Goal: Task Accomplishment & Management: Use online tool/utility

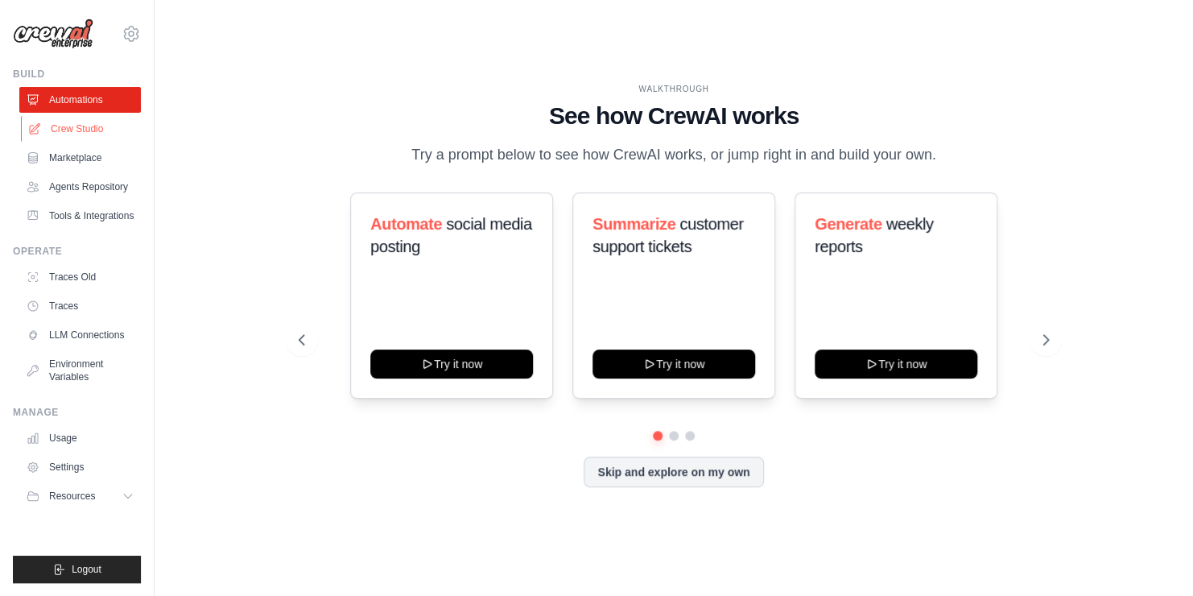
click at [84, 126] on link "Crew Studio" at bounding box center [82, 129] width 122 height 26
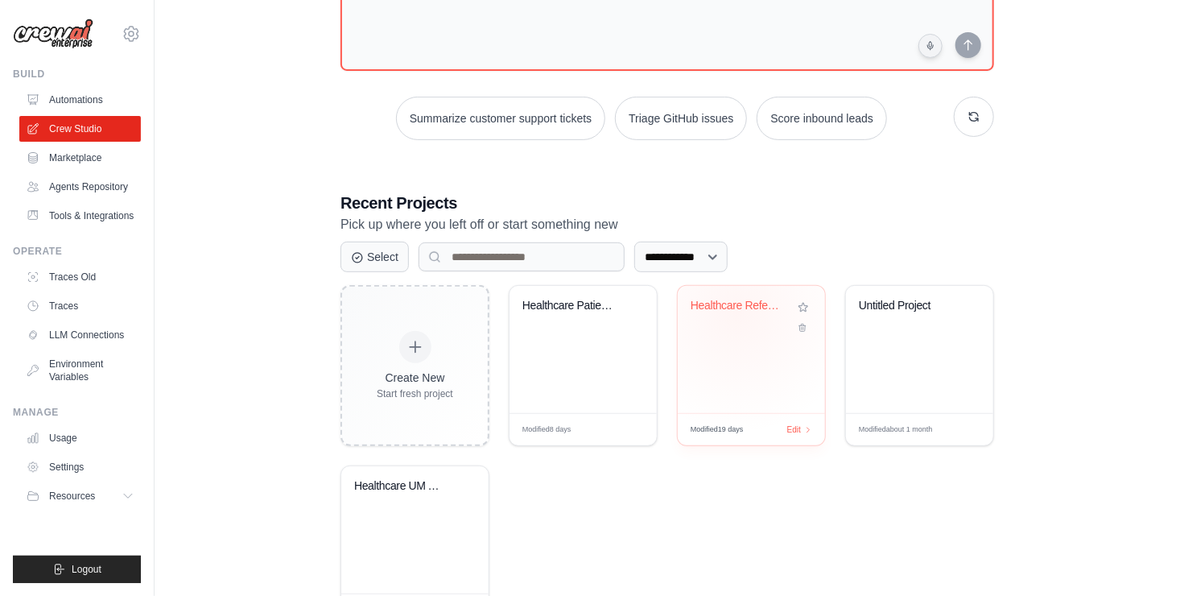
scroll to position [232, 0]
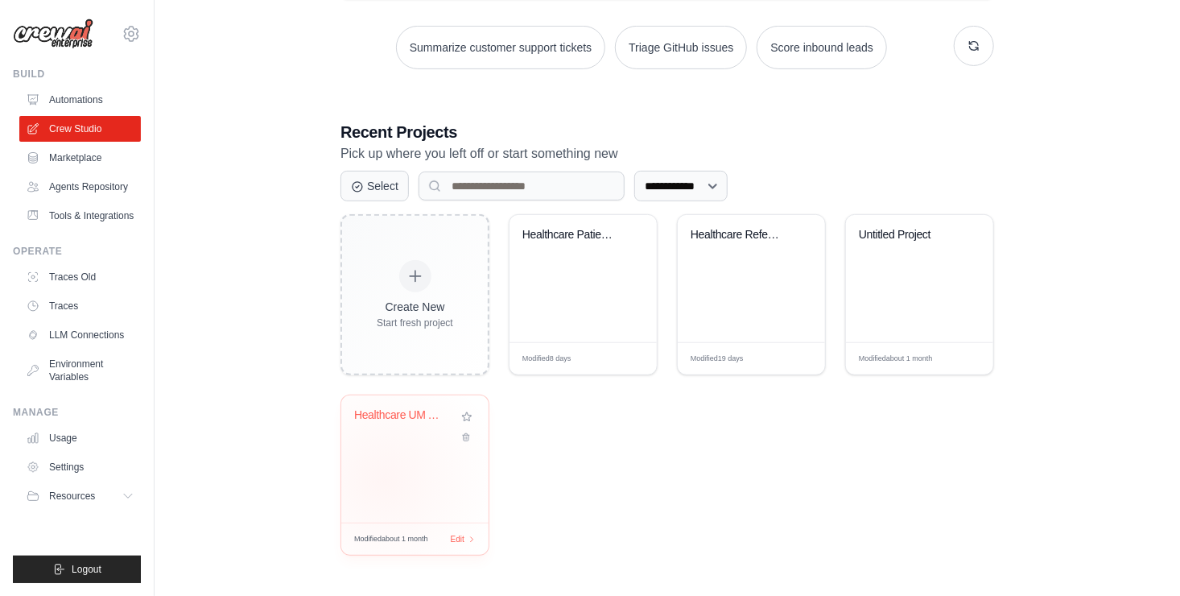
click at [385, 478] on div "Healthcare UM AI Project" at bounding box center [414, 458] width 147 height 127
click at [593, 304] on div "Healthcare Patient Care Management ..." at bounding box center [583, 278] width 147 height 127
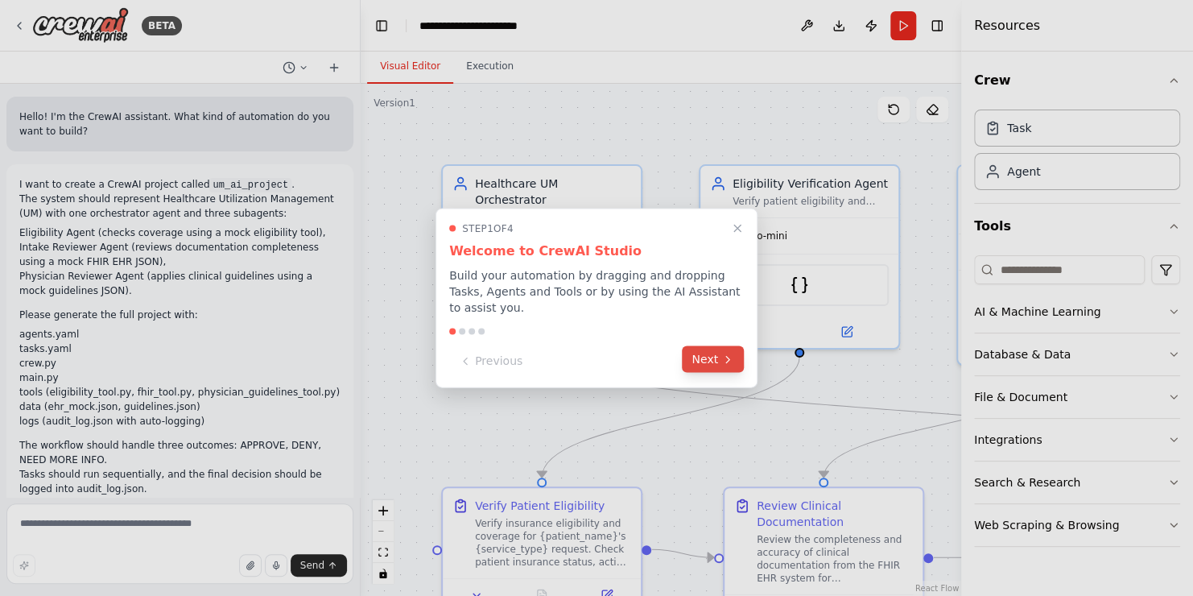
scroll to position [13672, 0]
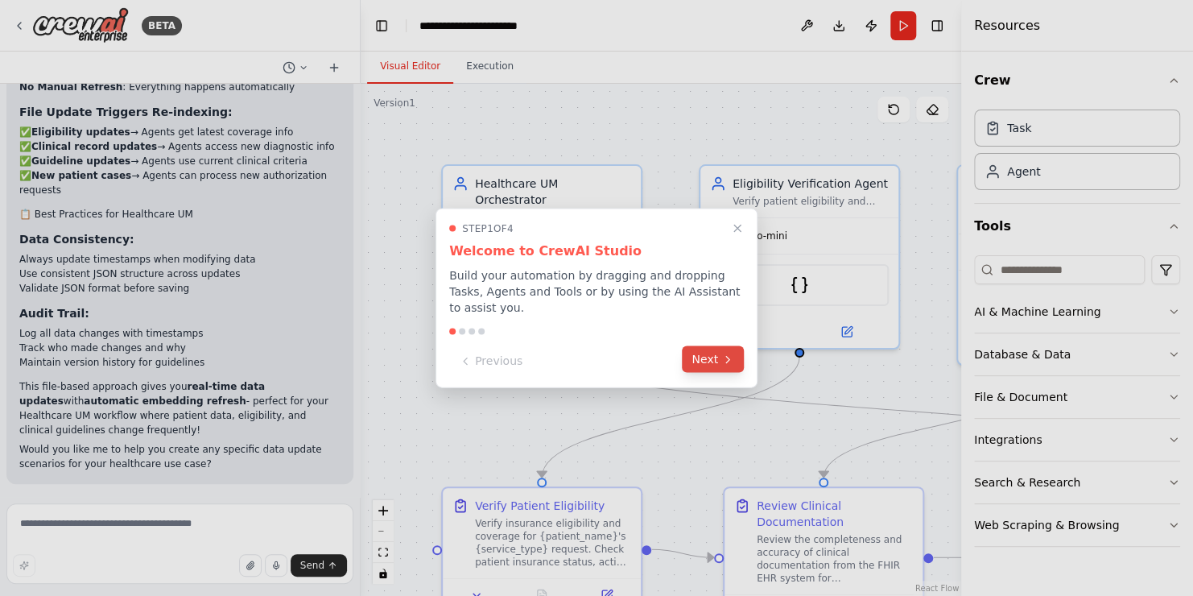
click at [728, 356] on icon at bounding box center [727, 359] width 3 height 6
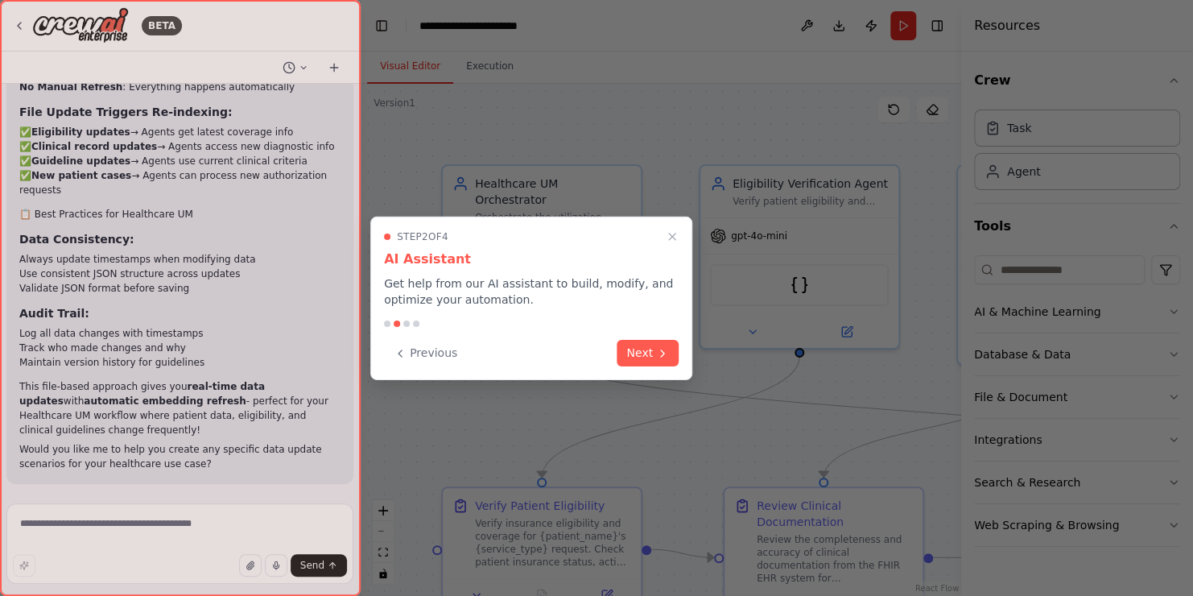
click at [648, 367] on div "Step 2 of 4 AI Assistant Get help from our AI assistant to build, modify, and o…" at bounding box center [531, 298] width 322 height 163
click at [648, 363] on button "Next" at bounding box center [648, 351] width 62 height 27
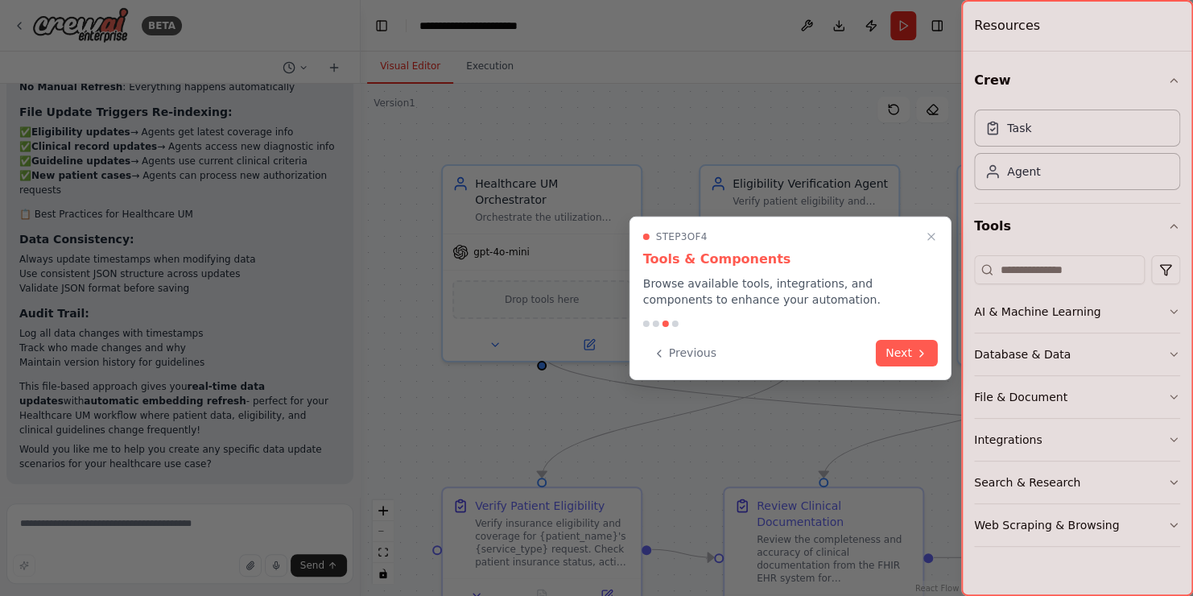
click at [884, 349] on button "Next" at bounding box center [907, 353] width 62 height 27
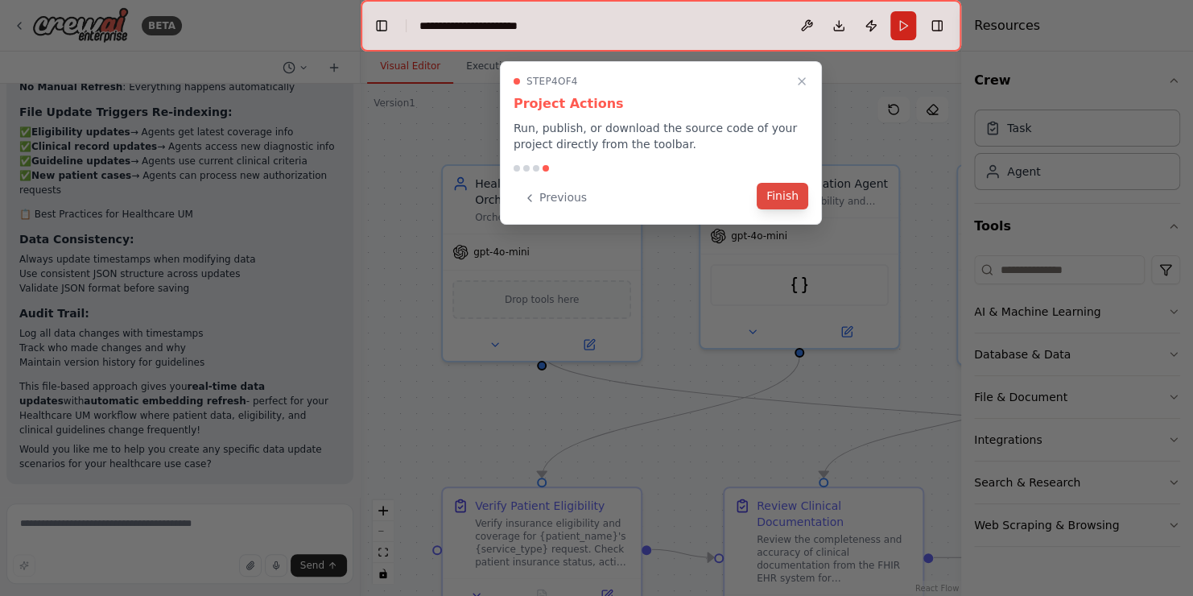
click at [802, 194] on button "Finish" at bounding box center [783, 196] width 52 height 27
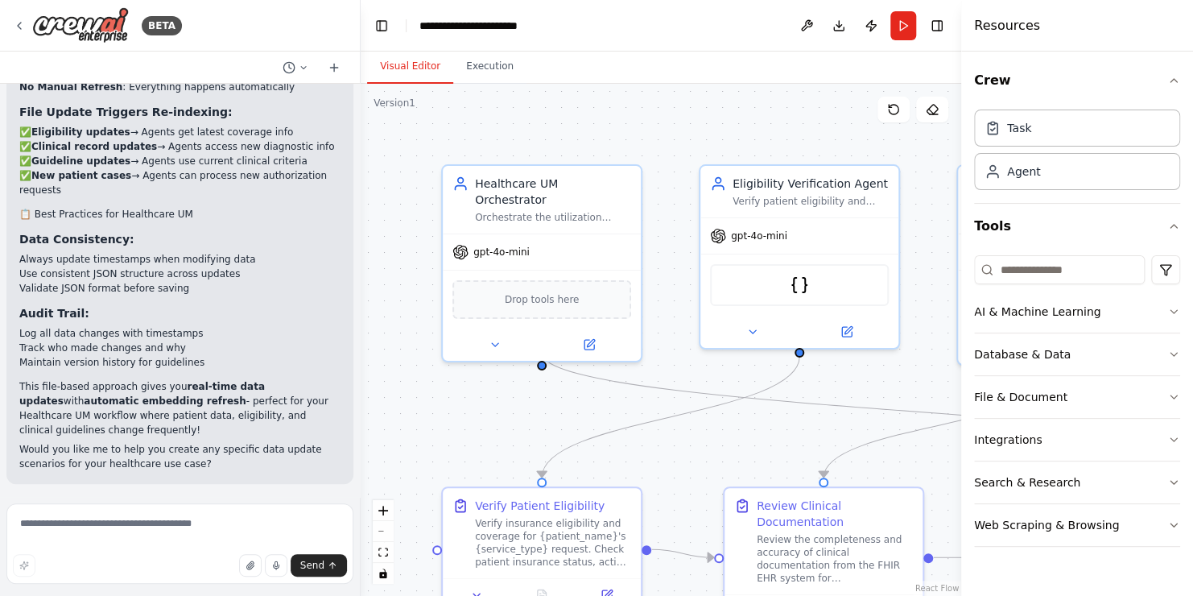
scroll to position [12384, 0]
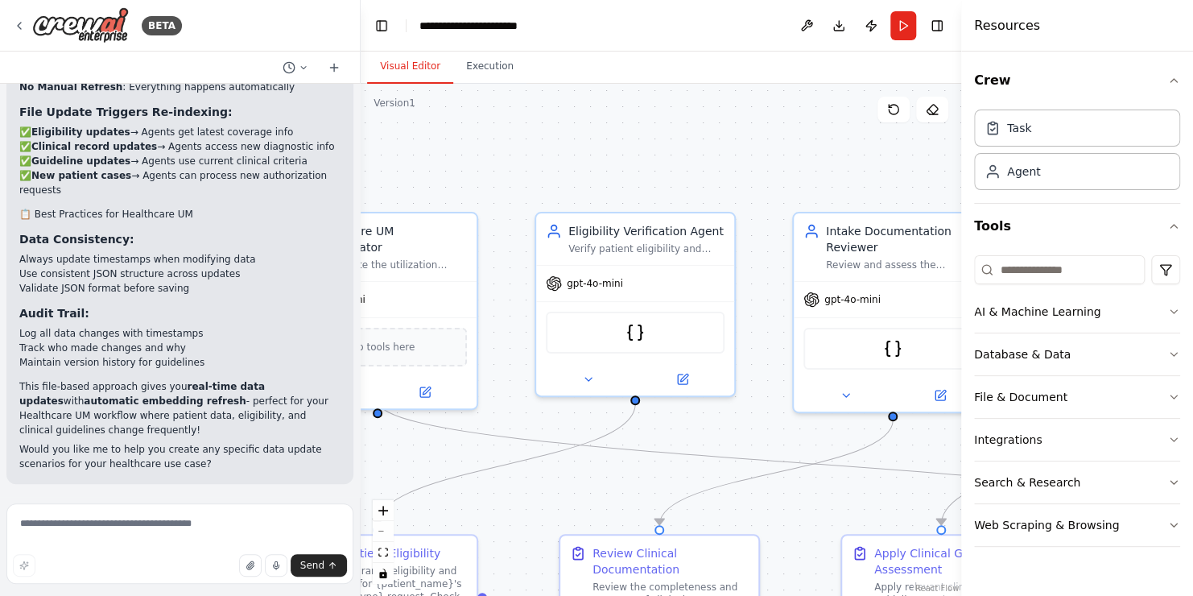
drag, startPoint x: 519, startPoint y: 411, endPoint x: 345, endPoint y: 459, distance: 180.3
click at [348, 460] on div "BETA Hello! I'm the CrewAI assistant. What kind of automation do you want to bu…" at bounding box center [596, 298] width 1193 height 596
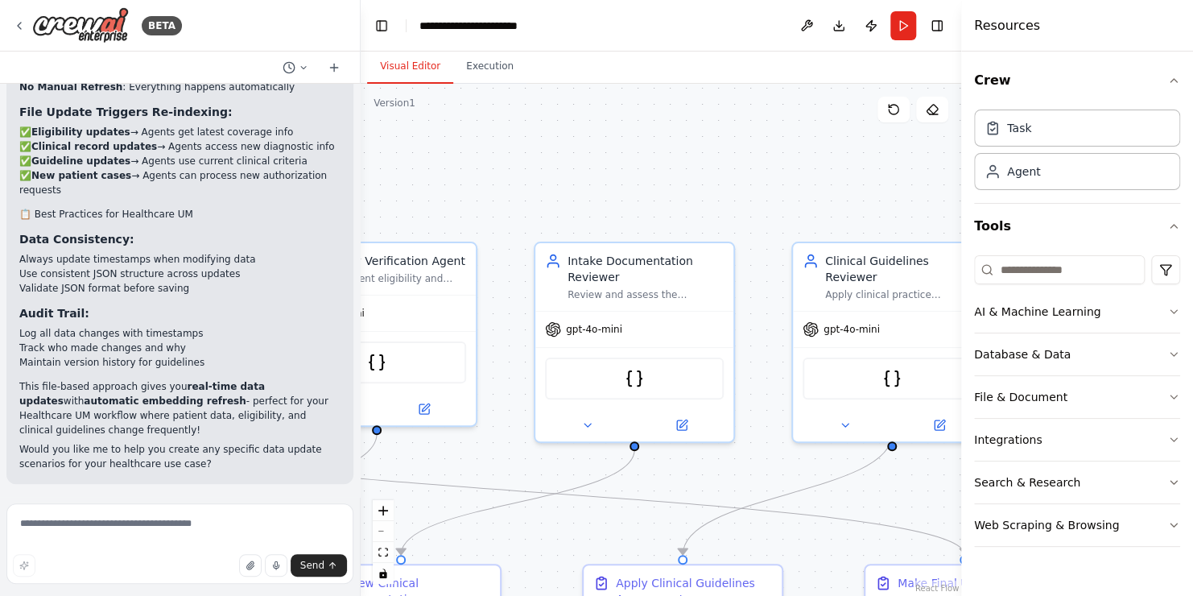
drag, startPoint x: 709, startPoint y: 467, endPoint x: 432, endPoint y: 483, distance: 277.4
click at [436, 495] on div ".deletable-edge-delete-btn { width: 20px; height: 20px; border: 0px solid #ffff…" at bounding box center [661, 340] width 601 height 512
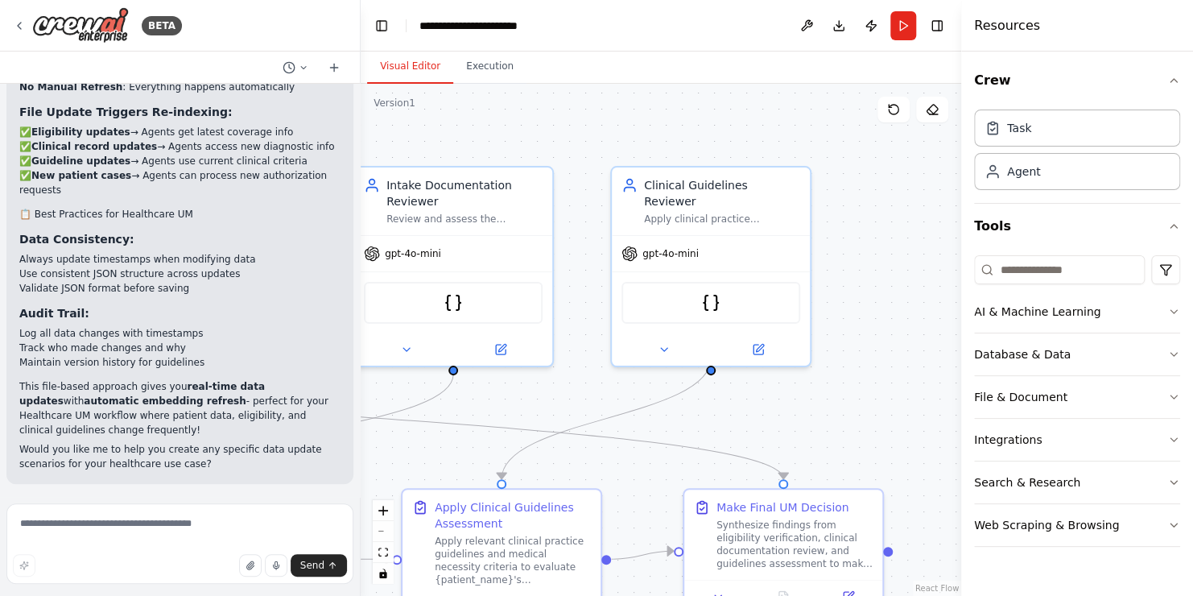
drag, startPoint x: 690, startPoint y: 469, endPoint x: 519, endPoint y: 388, distance: 188.7
click at [519, 388] on div ".deletable-edge-delete-btn { width: 20px; height: 20px; border: 0px solid #ffff…" at bounding box center [661, 340] width 601 height 512
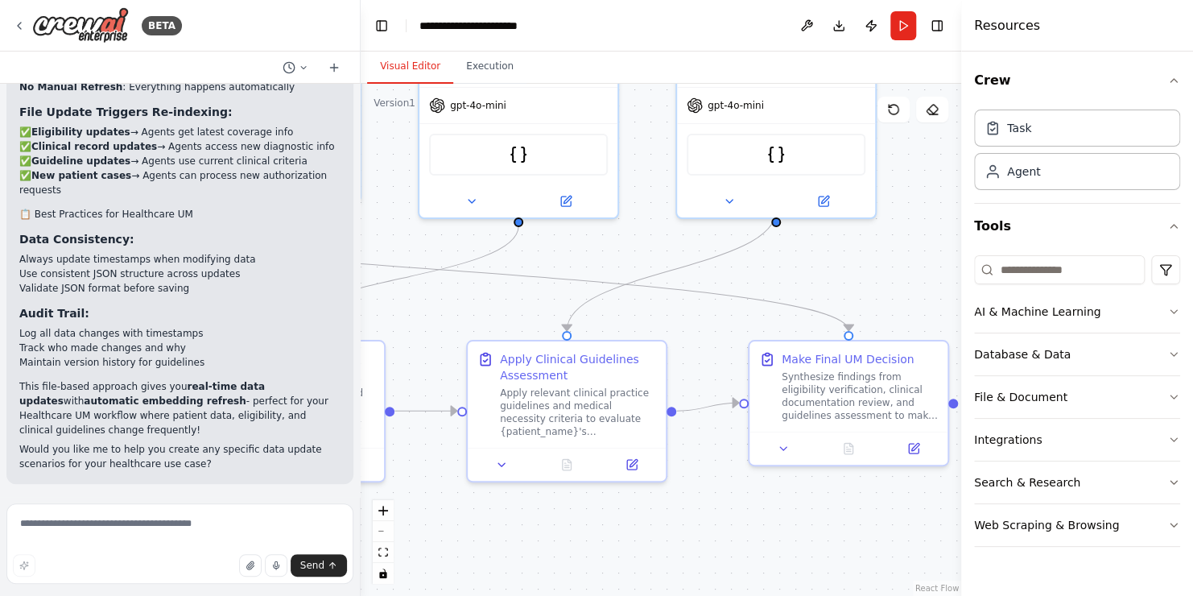
drag, startPoint x: 706, startPoint y: 415, endPoint x: 783, endPoint y: 273, distance: 161.7
click at [783, 273] on div ".deletable-edge-delete-btn { width: 20px; height: 20px; border: 0px solid #ffff…" at bounding box center [661, 340] width 601 height 512
click at [21, 28] on icon at bounding box center [19, 25] width 13 height 13
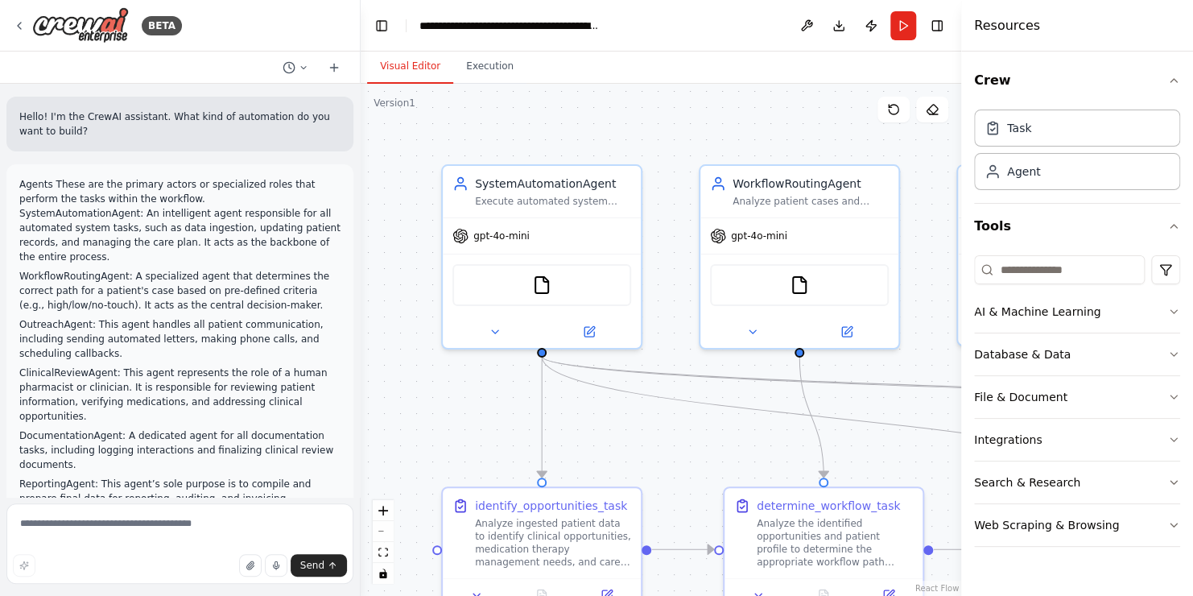
scroll to position [5050, 0]
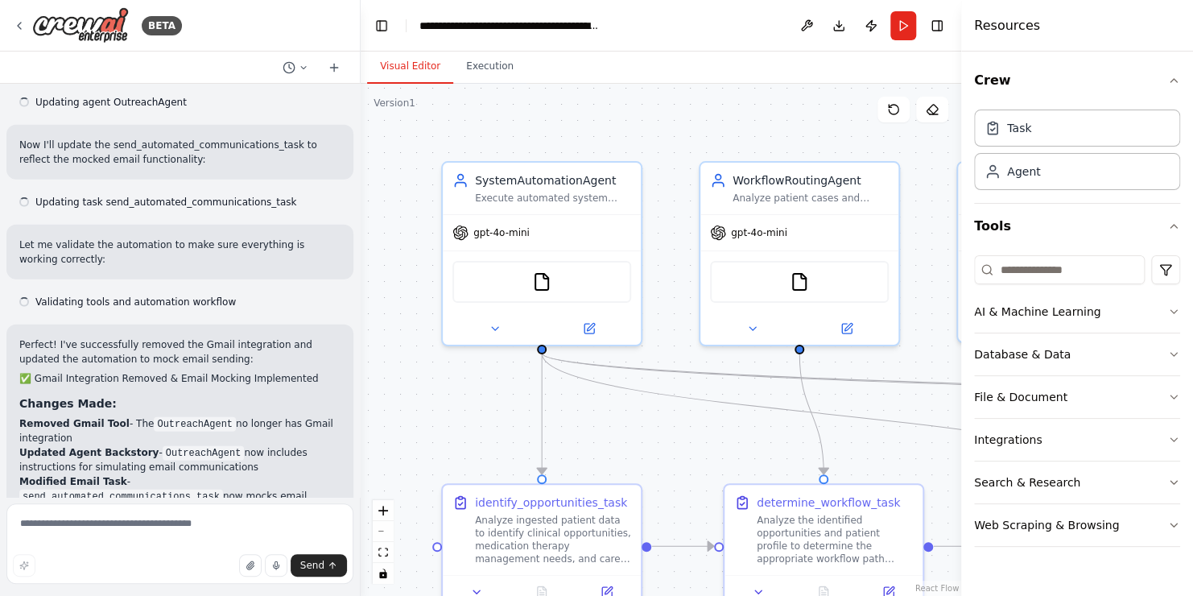
click at [721, 412] on div ".deletable-edge-delete-btn { width: 20px; height: 20px; border: 0px solid #ffff…" at bounding box center [661, 340] width 601 height 512
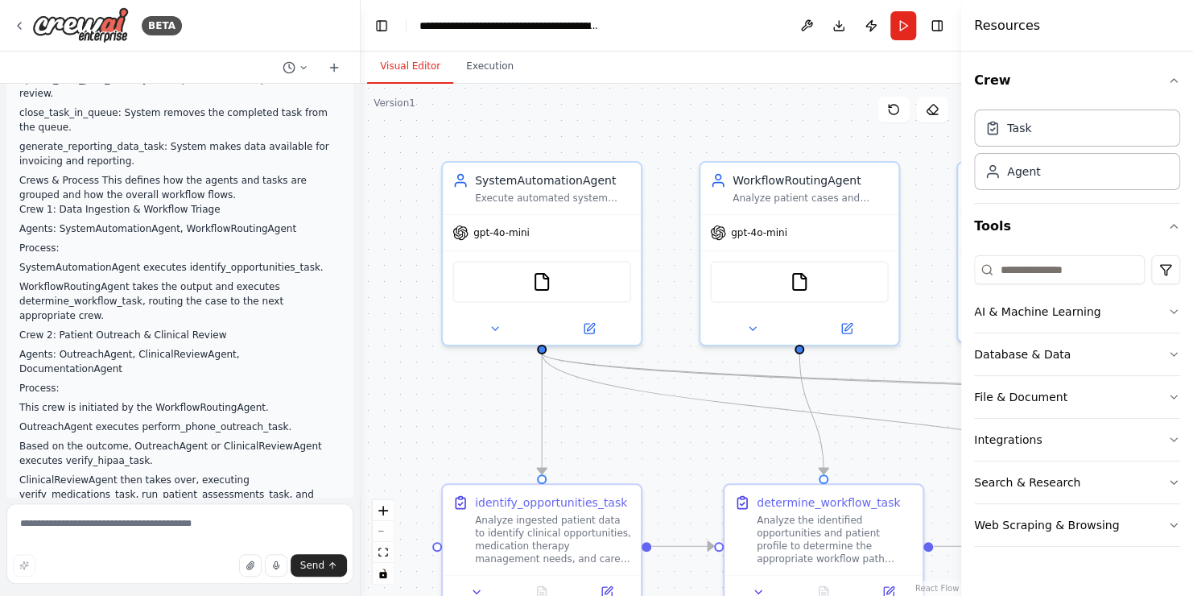
scroll to position [1105, 0]
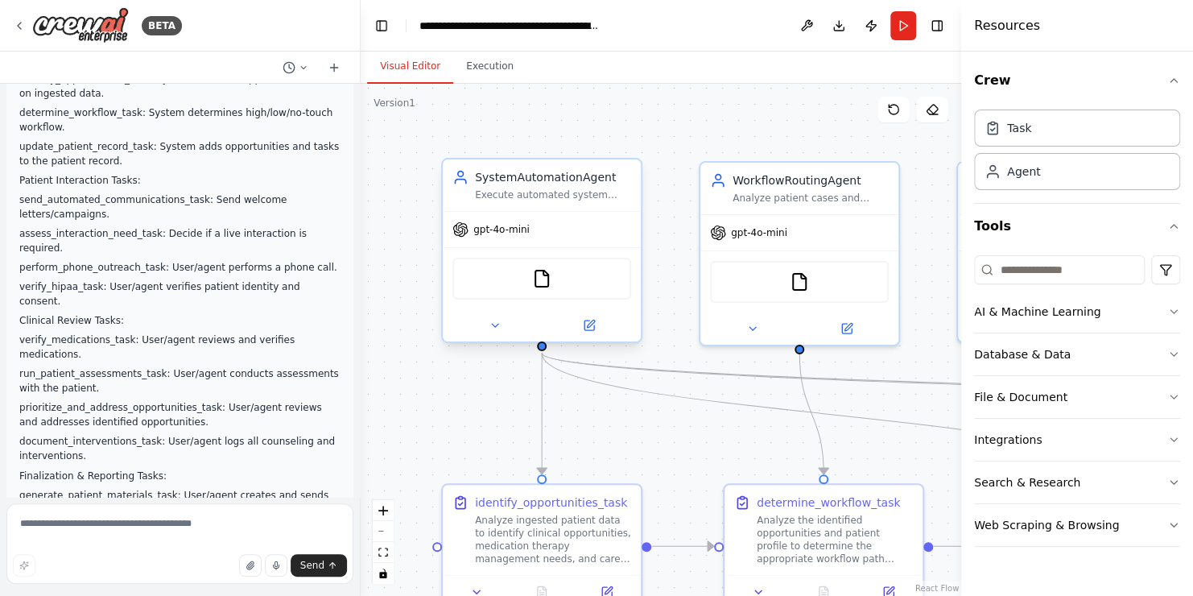
click at [567, 270] on div "FileReadTool" at bounding box center [541, 279] width 179 height 42
click at [554, 279] on div "FileReadTool" at bounding box center [541, 279] width 179 height 42
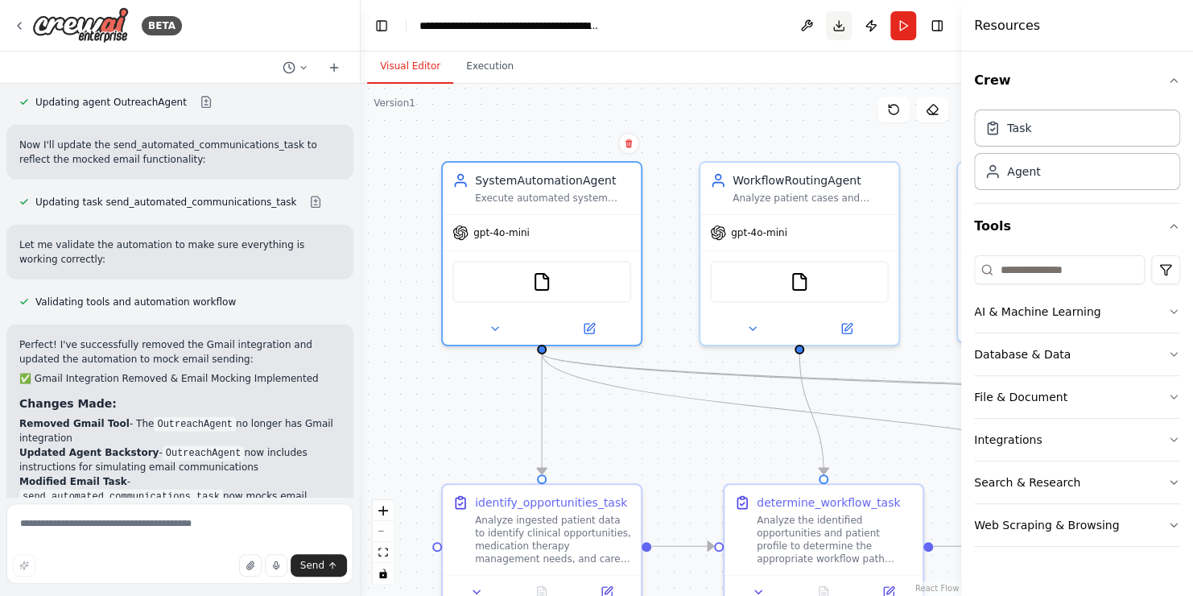
click at [838, 26] on button "Download" at bounding box center [839, 25] width 26 height 29
click at [152, 522] on textarea at bounding box center [179, 543] width 347 height 81
type textarea "**********"
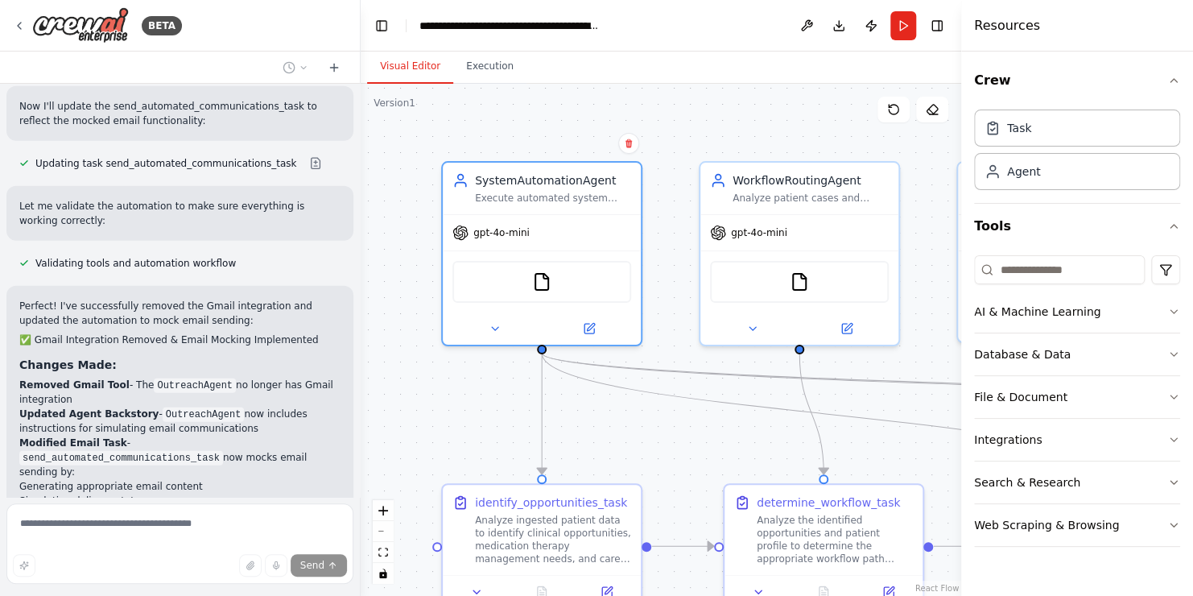
scroll to position [5181, 0]
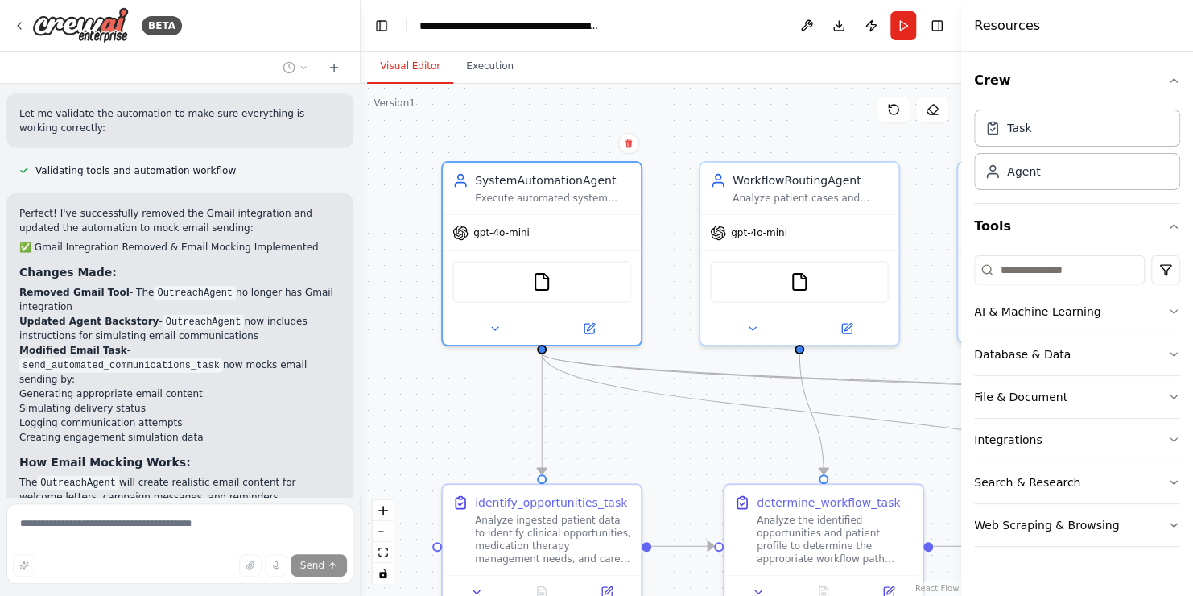
click at [704, 65] on div "Visual Editor Execution" at bounding box center [661, 68] width 601 height 32
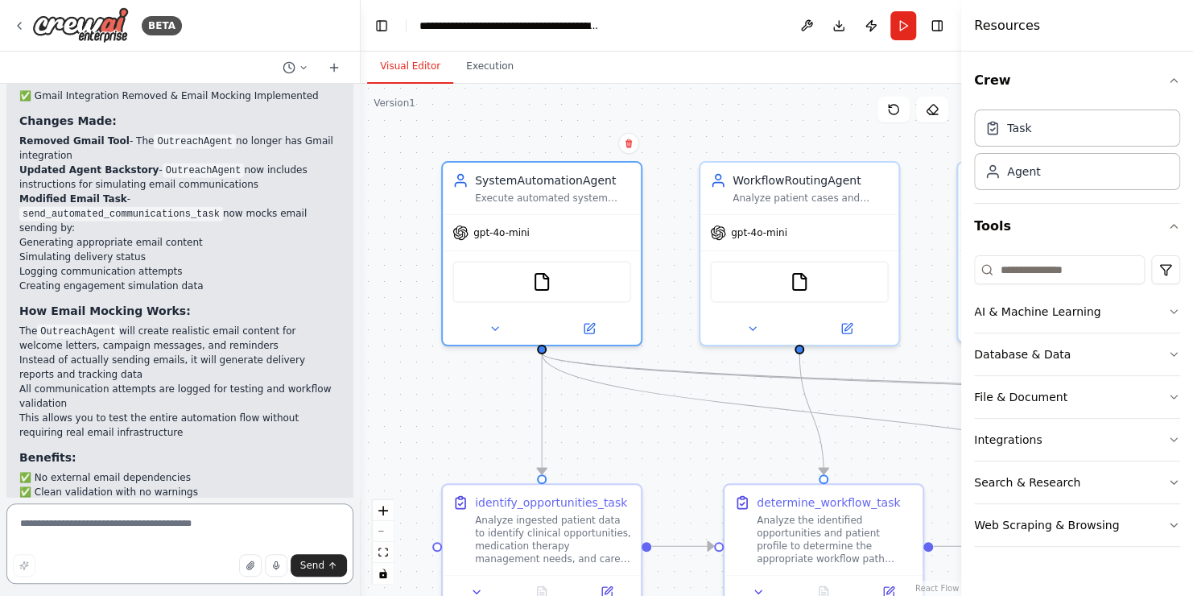
scroll to position [5333, 0]
click at [180, 523] on textarea at bounding box center [179, 543] width 347 height 81
paste textarea "**********"
type textarea "**********"
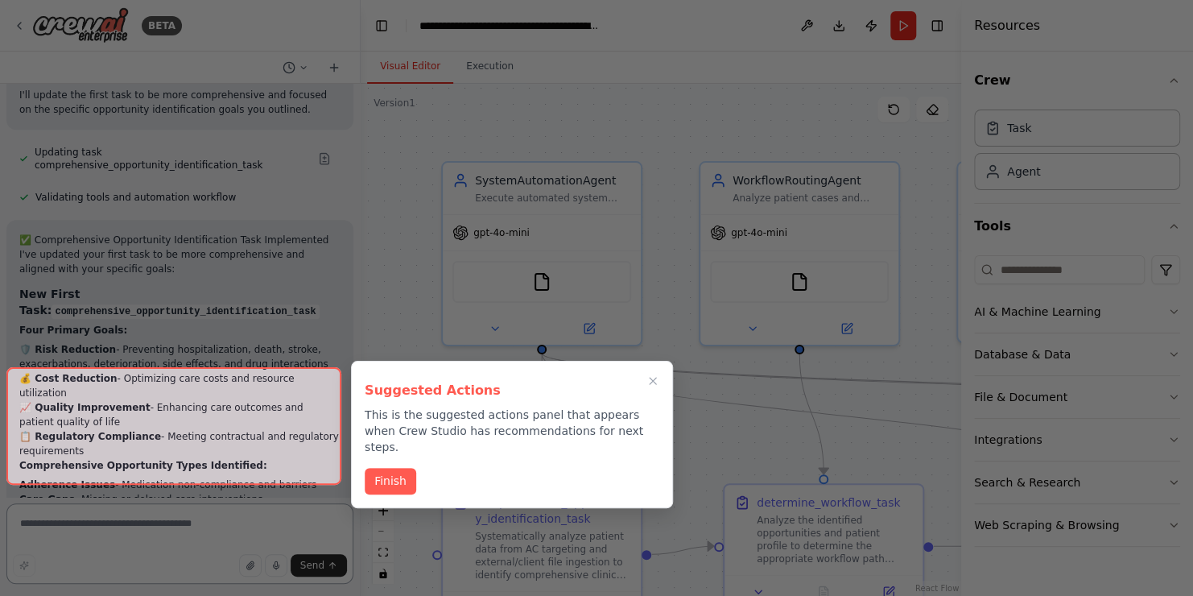
scroll to position [6527, 0]
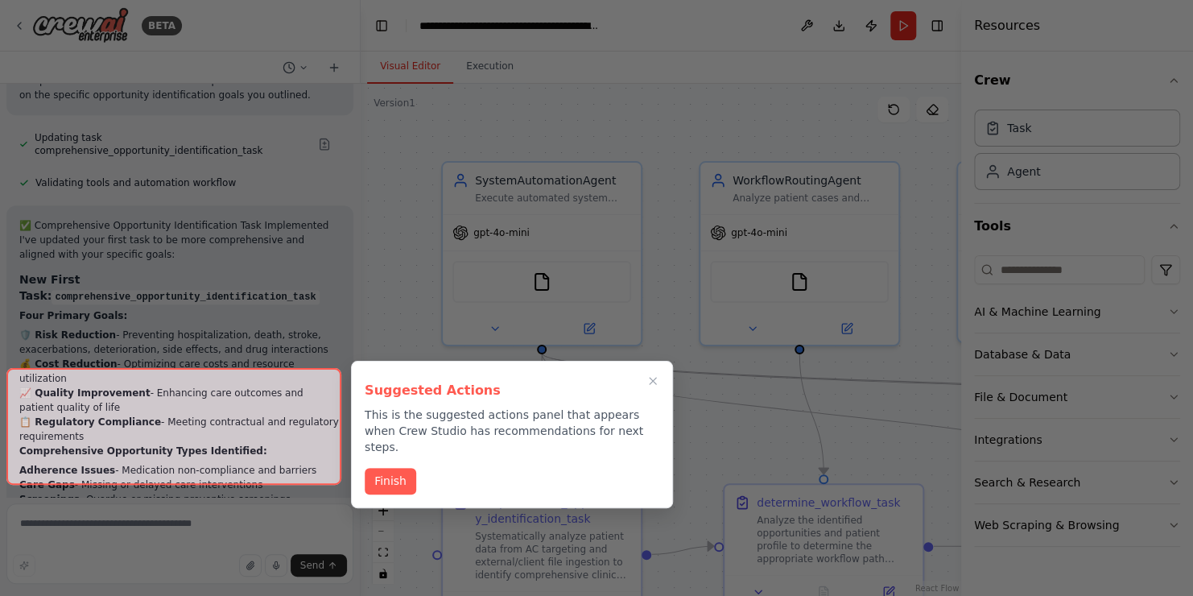
click at [270, 459] on div at bounding box center [173, 427] width 335 height 118
click at [289, 460] on div at bounding box center [173, 427] width 335 height 118
click at [394, 469] on button "Finish" at bounding box center [391, 479] width 52 height 27
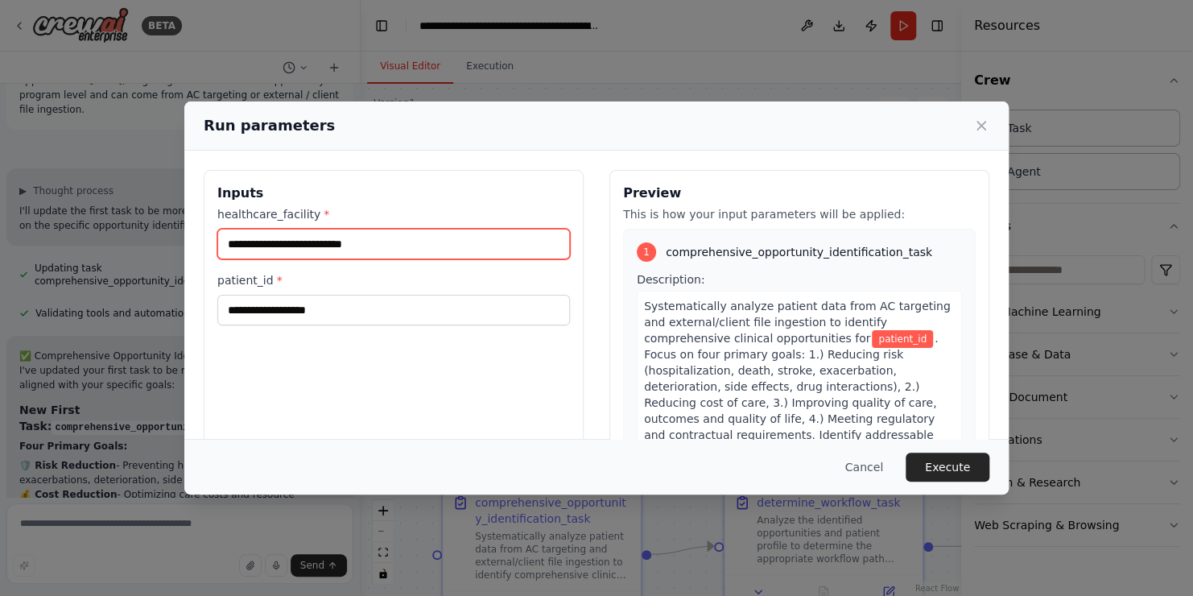
click at [369, 236] on input "healthcare_facility *" at bounding box center [393, 244] width 353 height 31
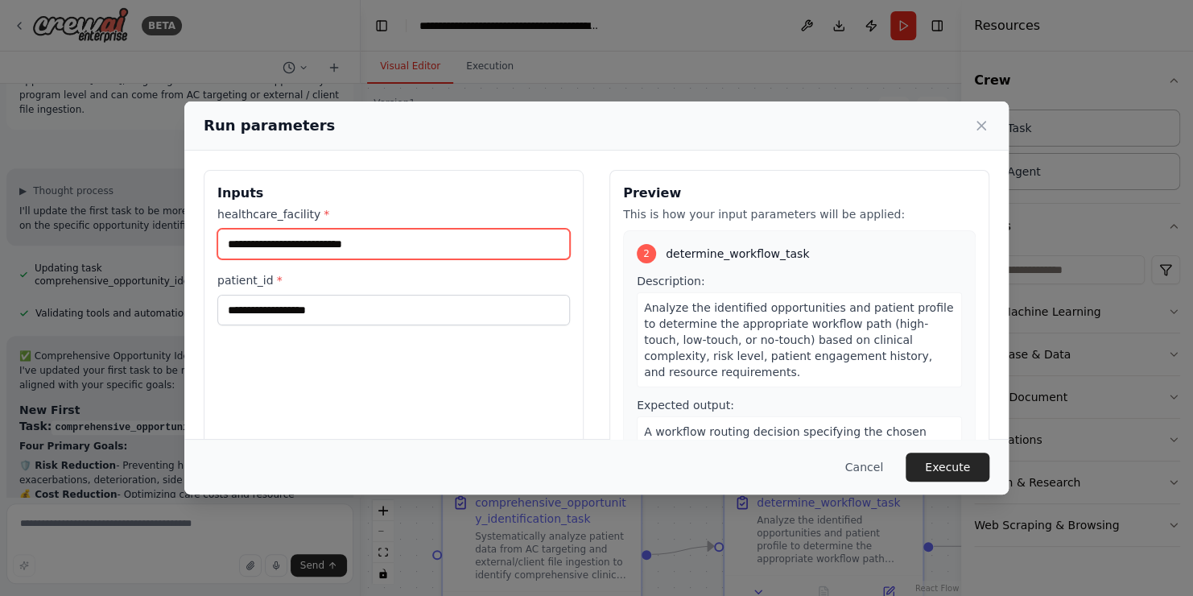
scroll to position [403, 0]
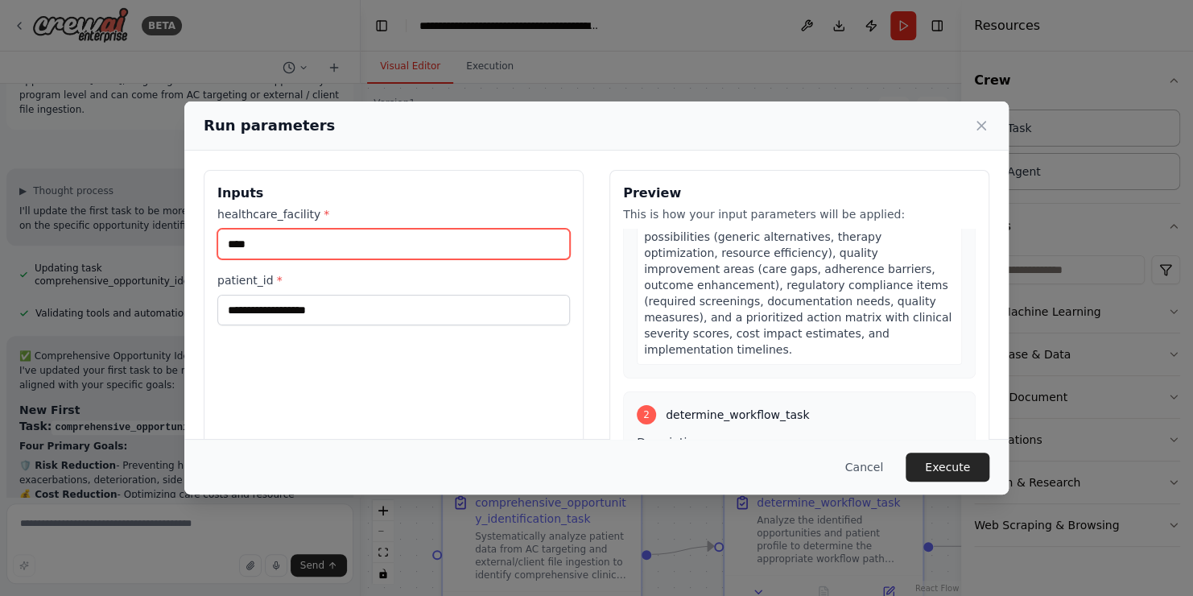
type input "****"
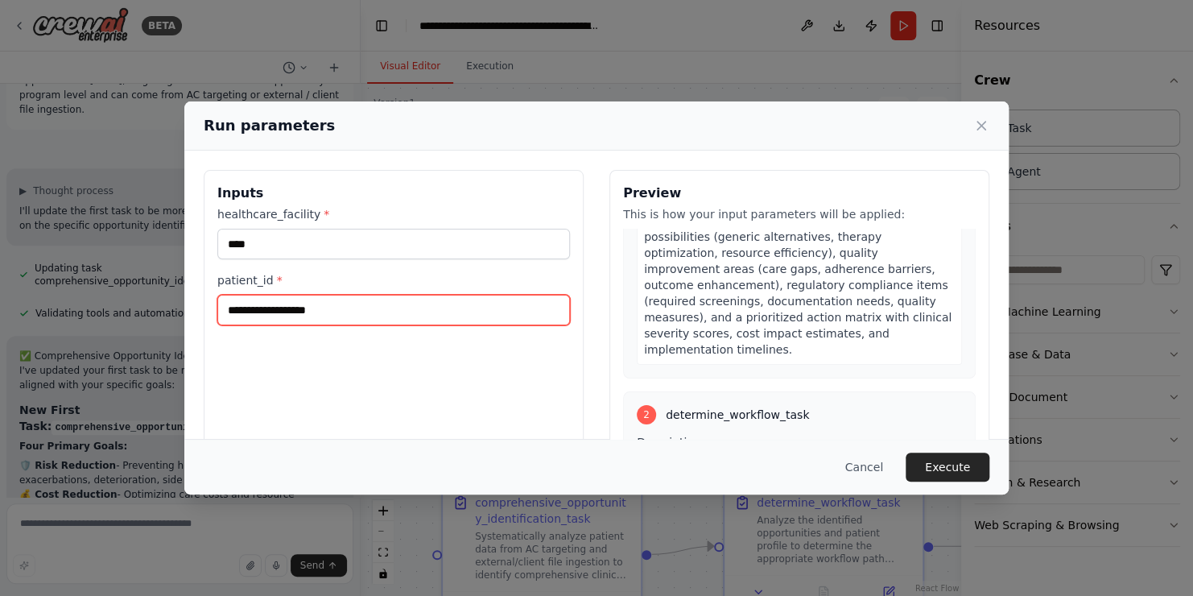
click at [480, 312] on input "patient_id *" at bounding box center [393, 310] width 353 height 31
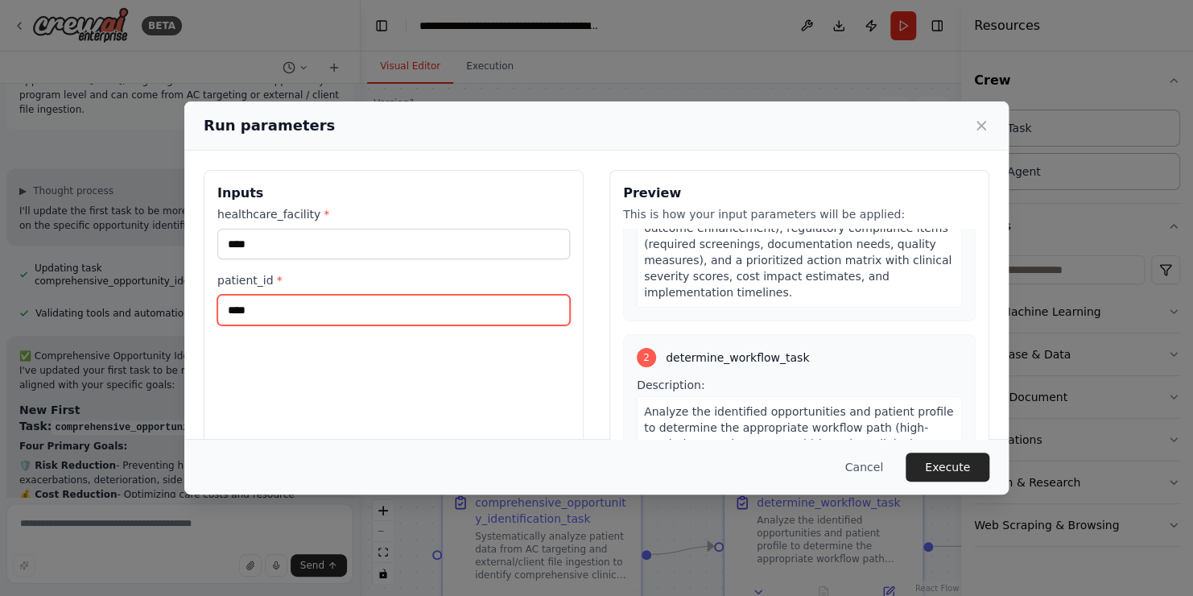
scroll to position [628, 0]
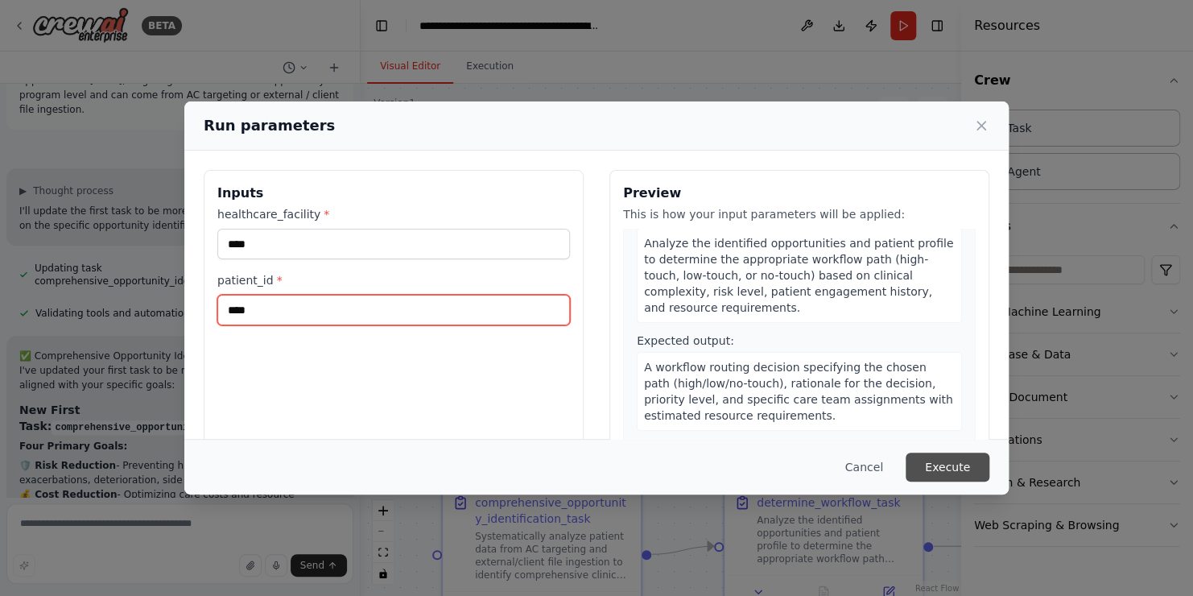
type input "****"
click at [949, 465] on button "Execute" at bounding box center [948, 466] width 84 height 29
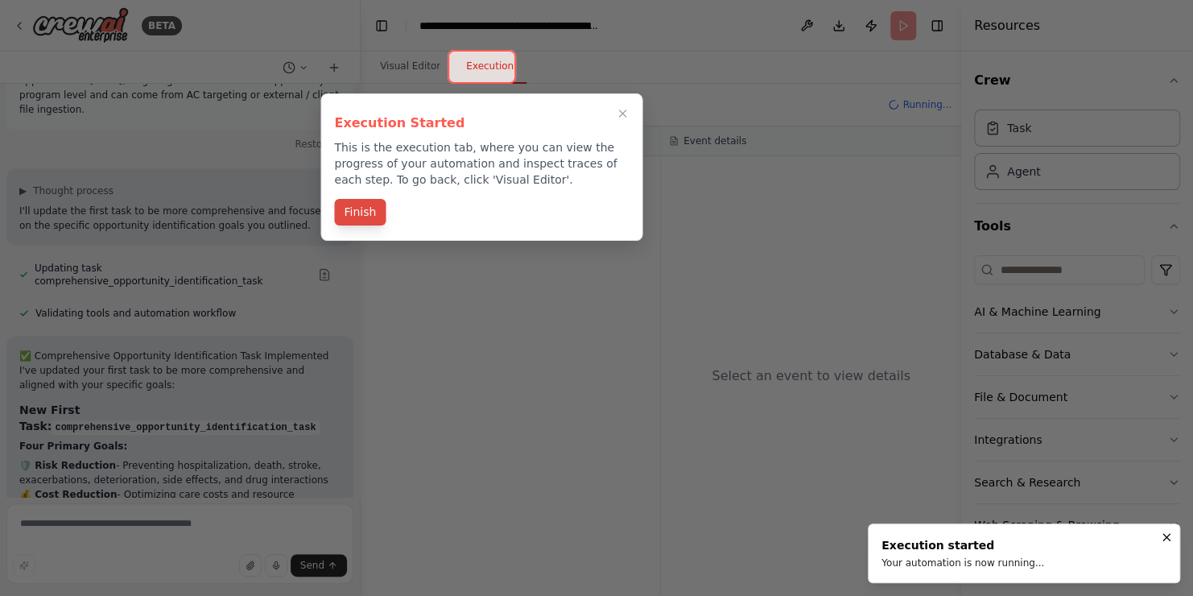
click at [373, 207] on button "Finish" at bounding box center [360, 212] width 52 height 27
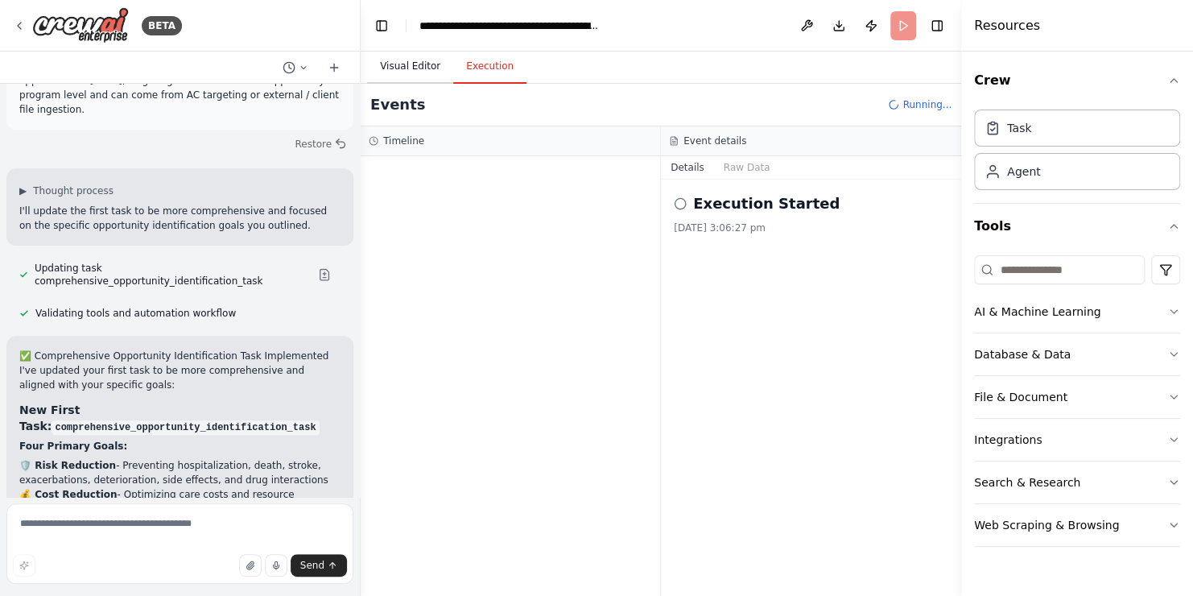
click at [416, 68] on button "Visual Editor" at bounding box center [410, 67] width 86 height 34
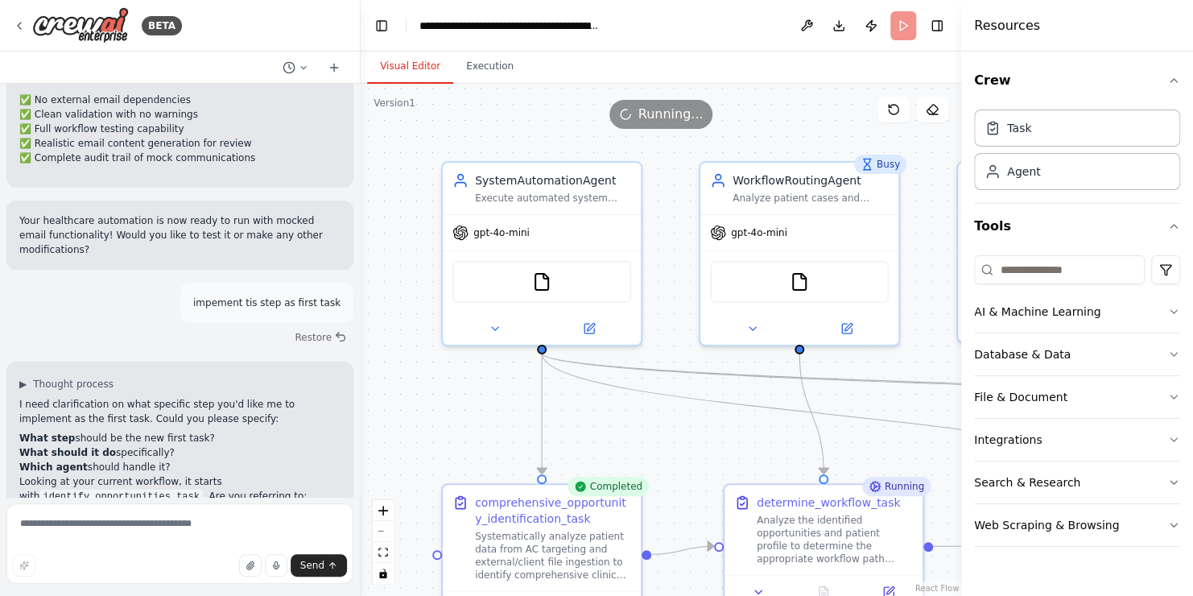
scroll to position [5672, 0]
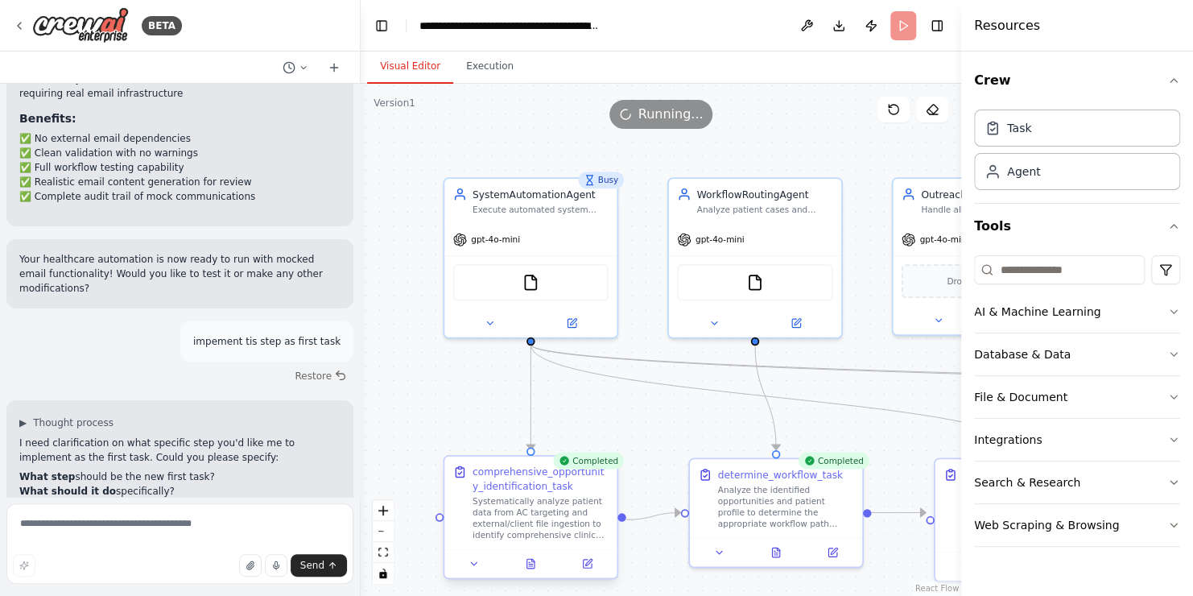
click at [534, 527] on div "Systematically analyze patient data from AC targeting and external/client file …" at bounding box center [541, 517] width 136 height 45
click at [536, 574] on div at bounding box center [530, 563] width 172 height 29
click at [536, 568] on button at bounding box center [531, 563] width 60 height 17
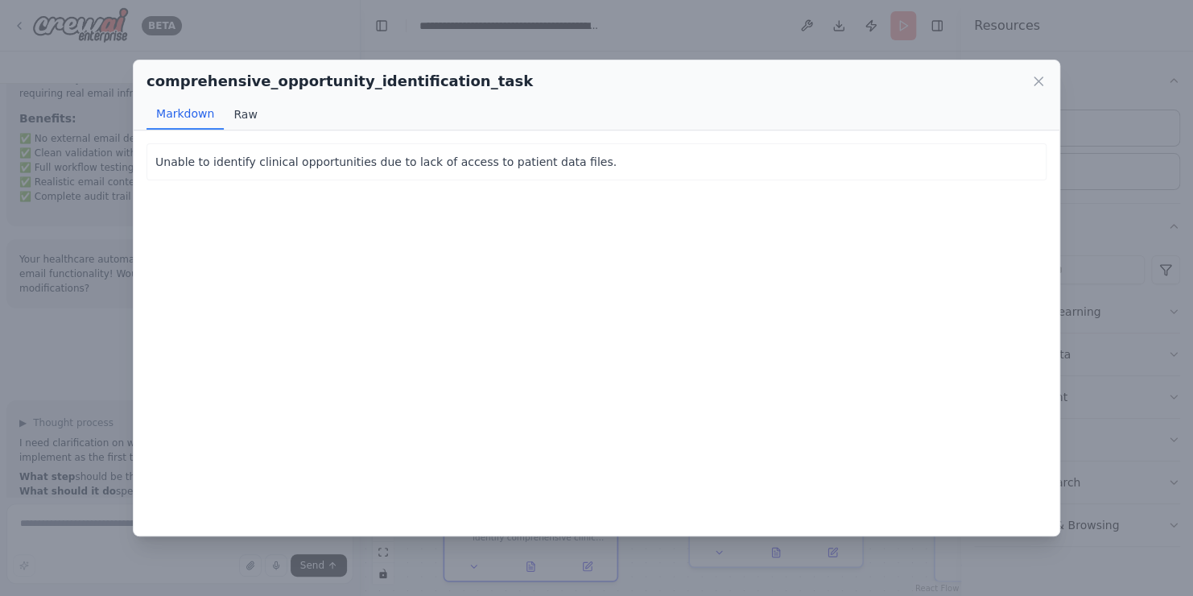
click at [252, 116] on button "Raw" at bounding box center [245, 114] width 43 height 31
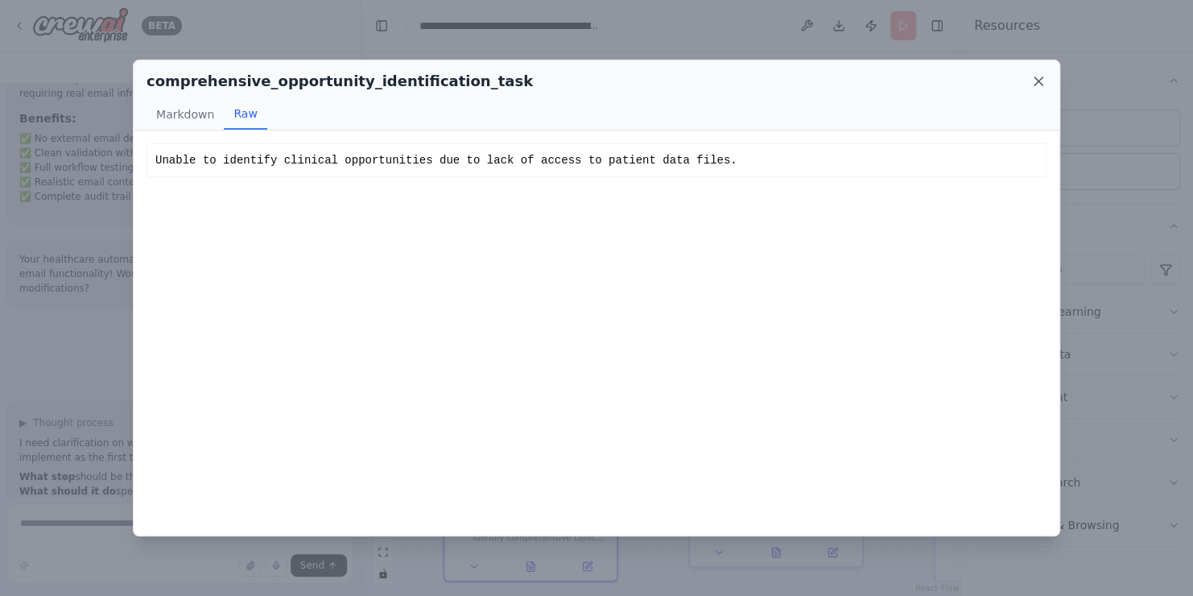
click at [1034, 79] on icon at bounding box center [1038, 81] width 16 height 16
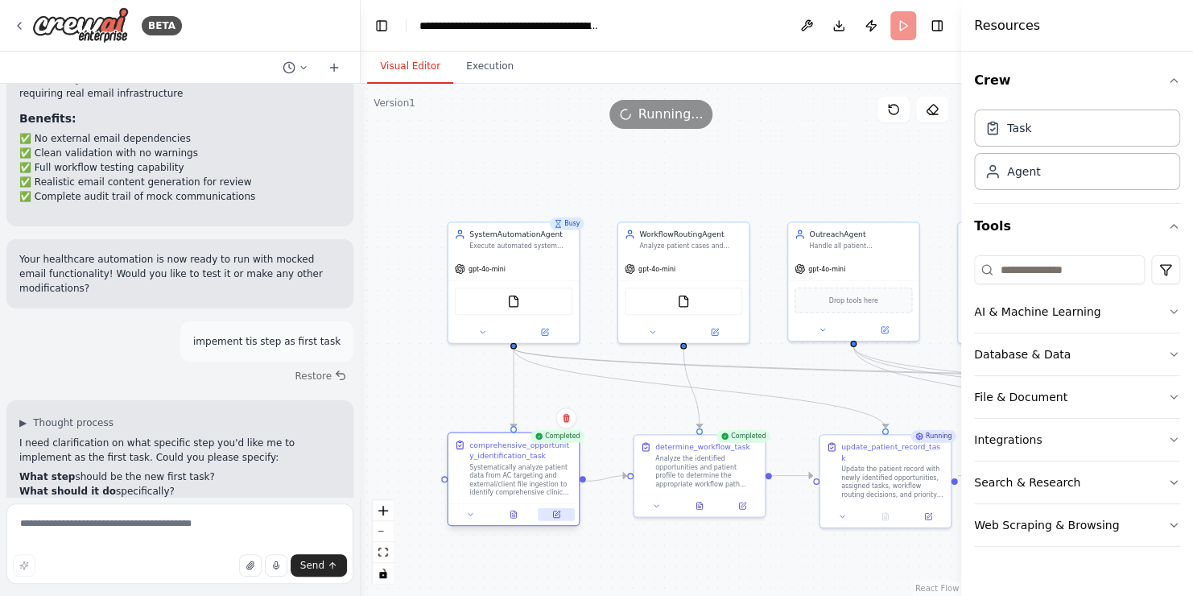
click at [558, 518] on button at bounding box center [556, 514] width 36 height 13
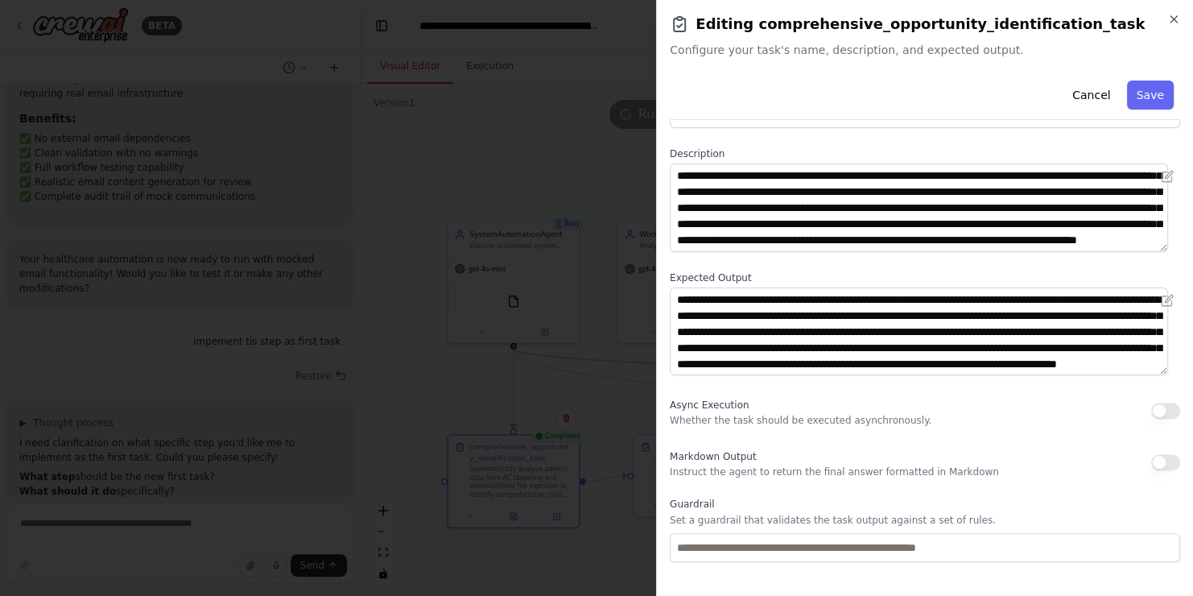
scroll to position [130, 0]
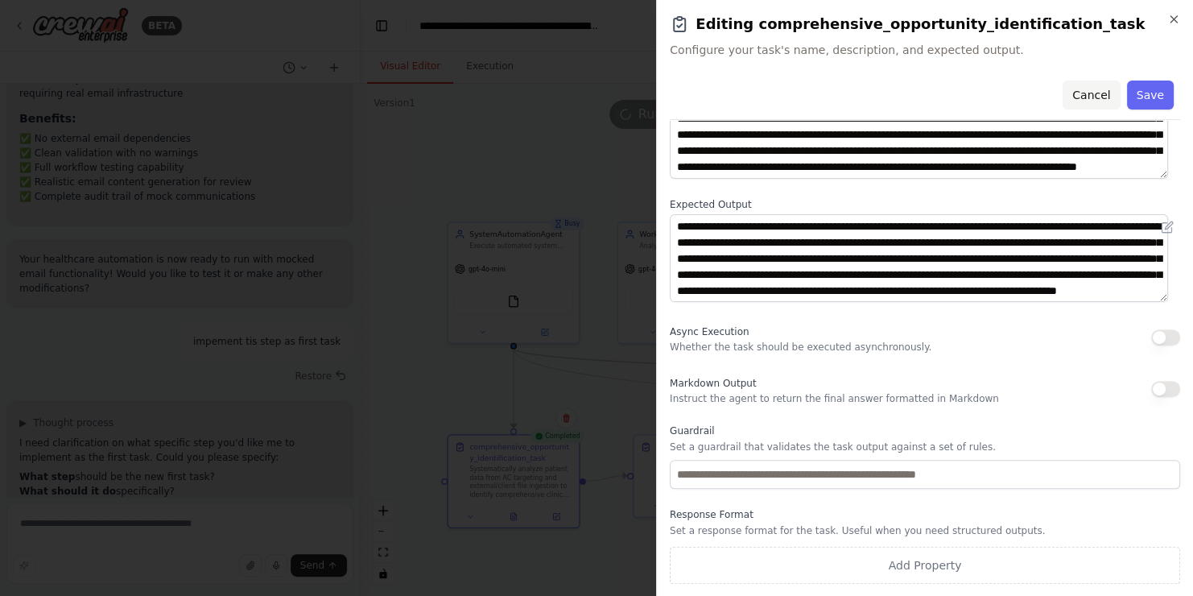
click at [1092, 90] on button "Cancel" at bounding box center [1091, 95] width 57 height 29
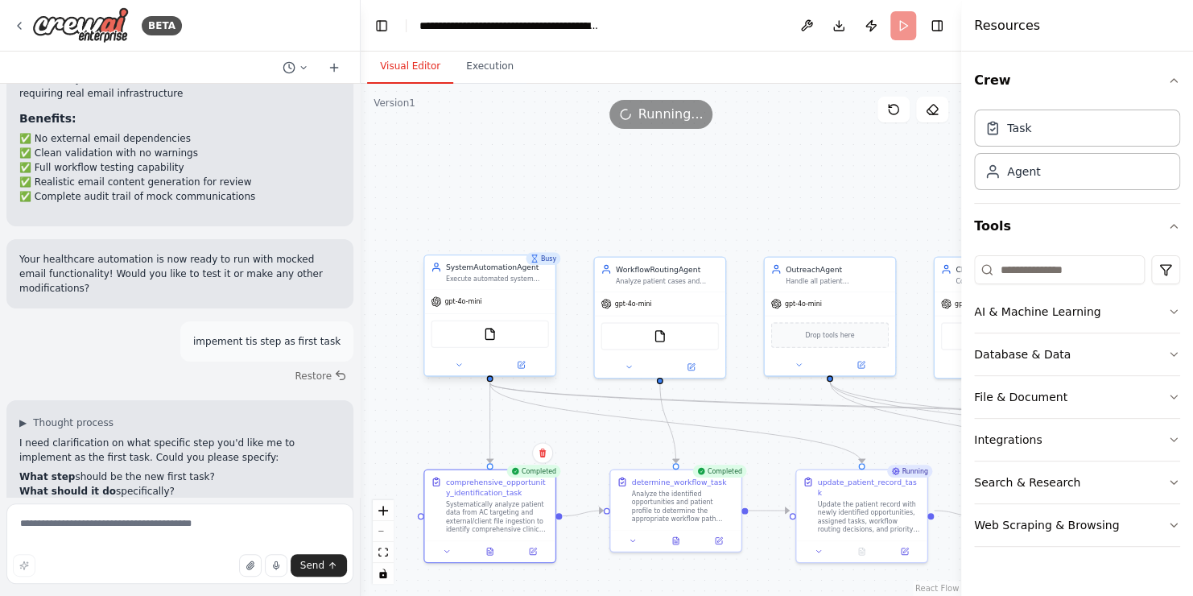
click at [498, 340] on div "FileReadTool" at bounding box center [490, 333] width 118 height 27
click at [493, 335] on img at bounding box center [490, 334] width 13 height 13
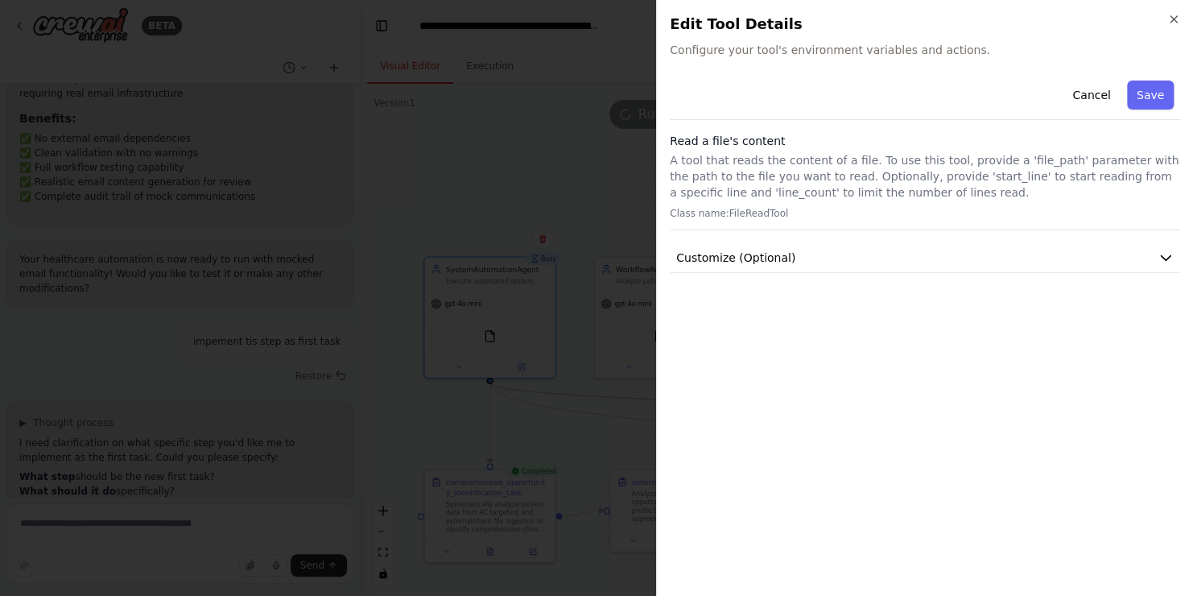
click at [828, 171] on p "A tool that reads the content of a file. To use this tool, provide a 'file_path…" at bounding box center [925, 176] width 510 height 48
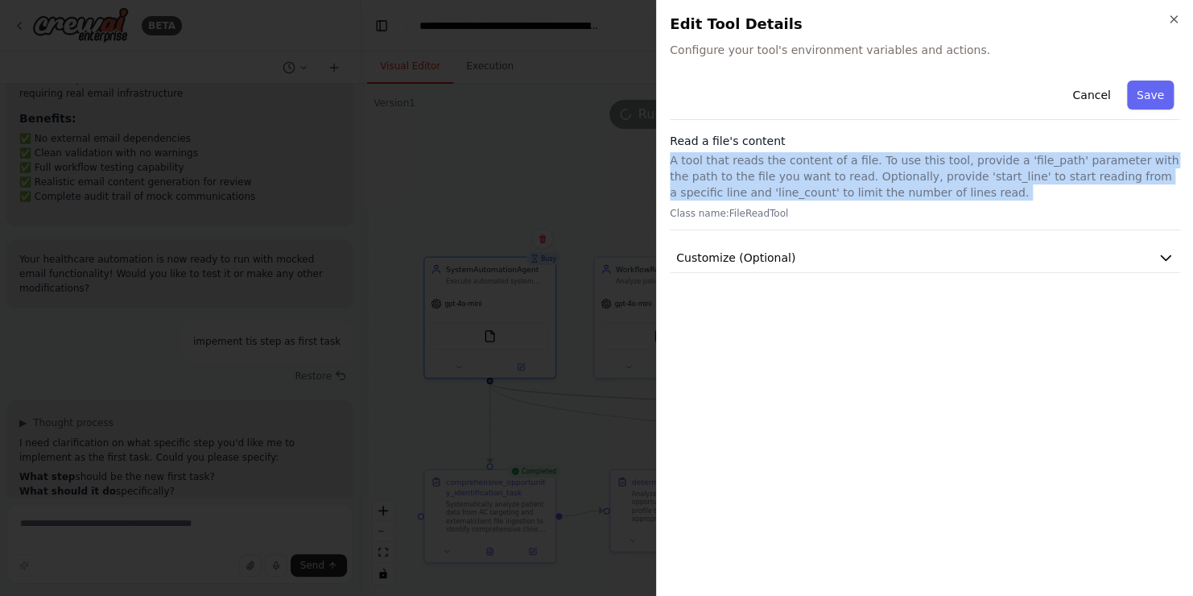
click at [828, 171] on p "A tool that reads the content of a file. To use this tool, provide a 'file_path…" at bounding box center [925, 176] width 510 height 48
drag, startPoint x: 828, startPoint y: 171, endPoint x: 799, endPoint y: 174, distance: 29.2
click at [799, 174] on p "A tool that reads the content of a file. To use this tool, provide a 'file_path…" at bounding box center [925, 176] width 510 height 48
click at [1099, 184] on p "A tool that reads the content of a file. To use this tool, provide a 'file_path…" at bounding box center [925, 176] width 510 height 48
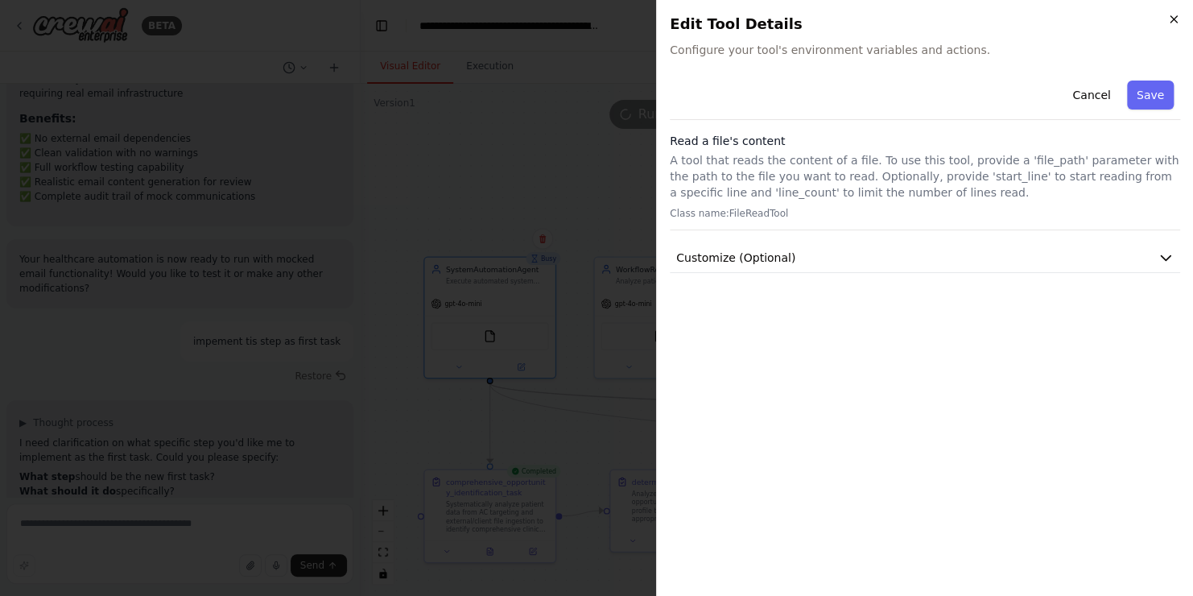
click at [1179, 19] on div "Close Edit Tool Details Configure your tool's environment variables and actions…" at bounding box center [924, 298] width 537 height 596
click at [1099, 100] on button "Cancel" at bounding box center [1091, 95] width 57 height 29
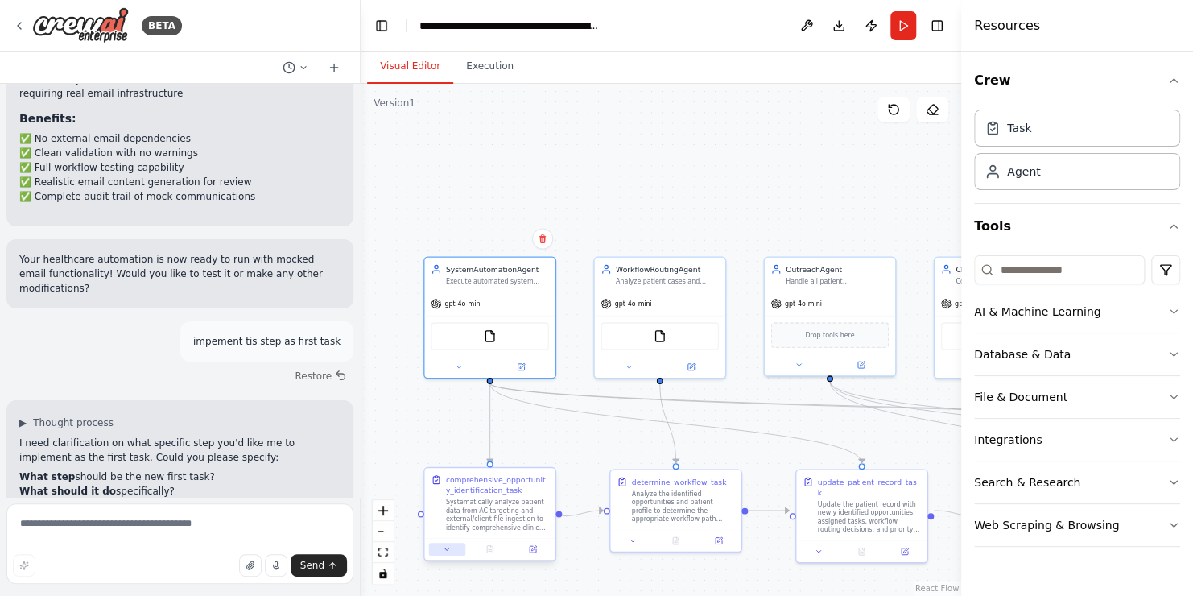
scroll to position [6527, 0]
